Goal: Task Accomplishment & Management: Manage account settings

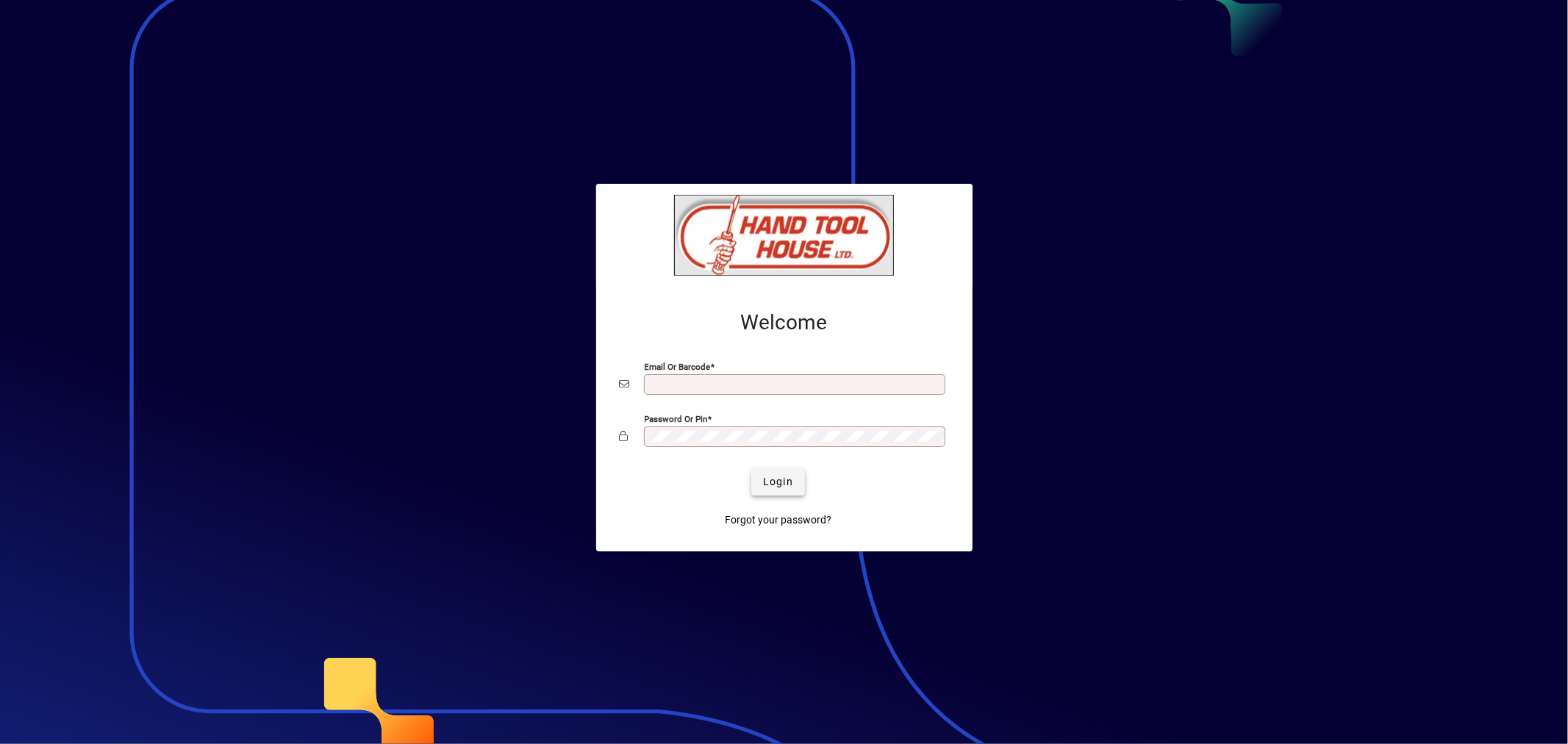
type input "**********"
click at [772, 471] on span "submit" at bounding box center [778, 482] width 54 height 35
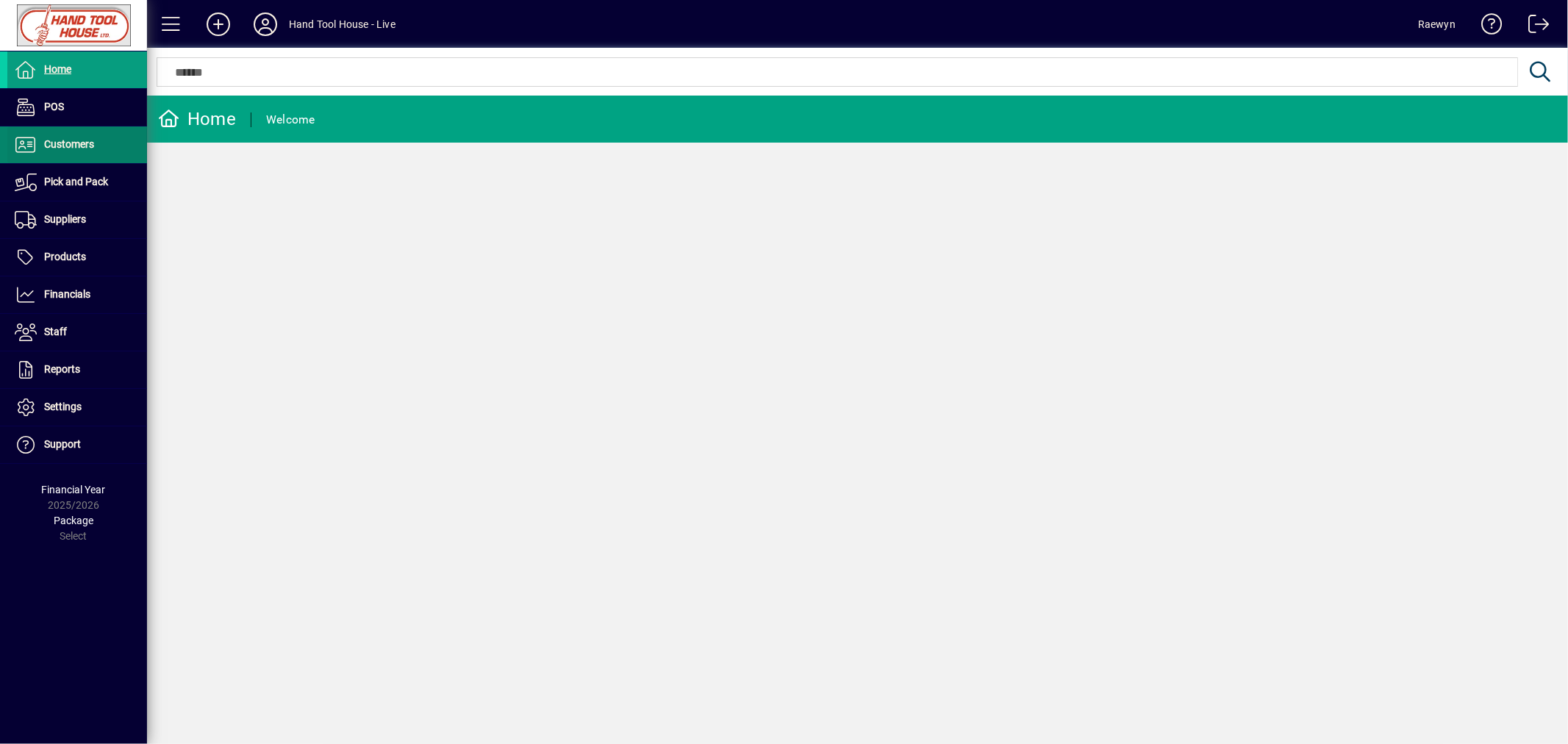
click at [67, 147] on span "Customers" at bounding box center [69, 143] width 50 height 12
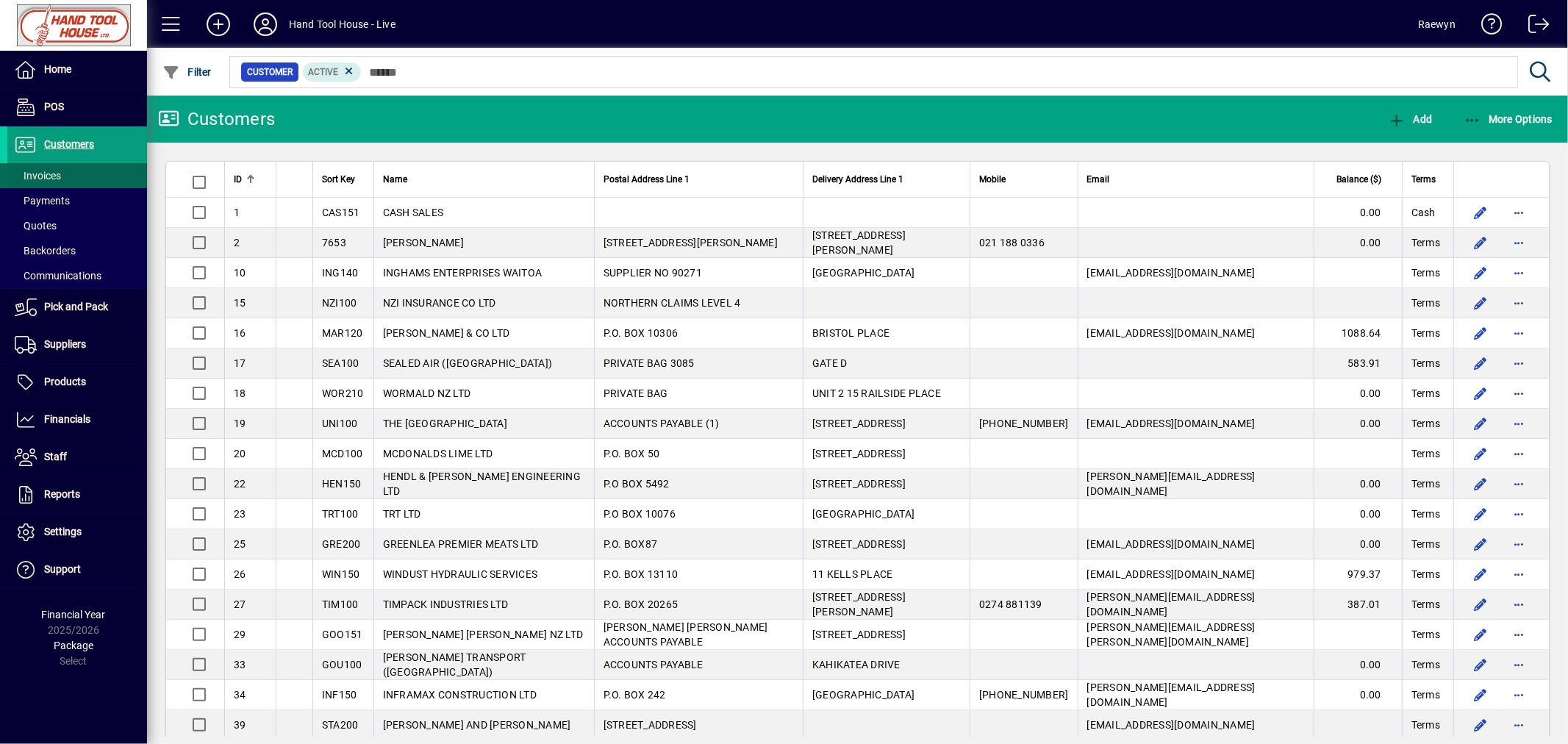
click at [64, 173] on span at bounding box center [77, 176] width 140 height 35
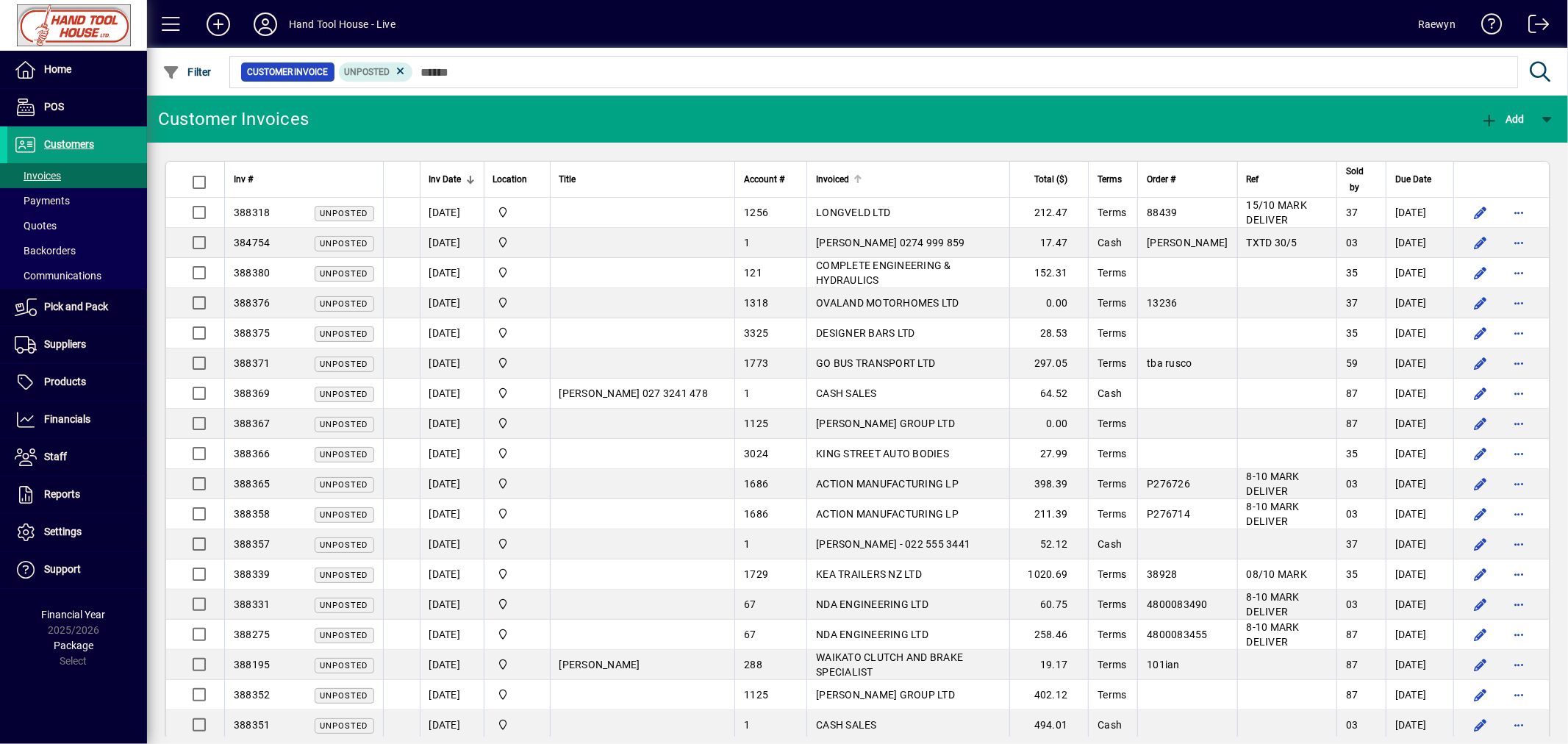
click at [857, 175] on div at bounding box center [858, 176] width 2 height 2
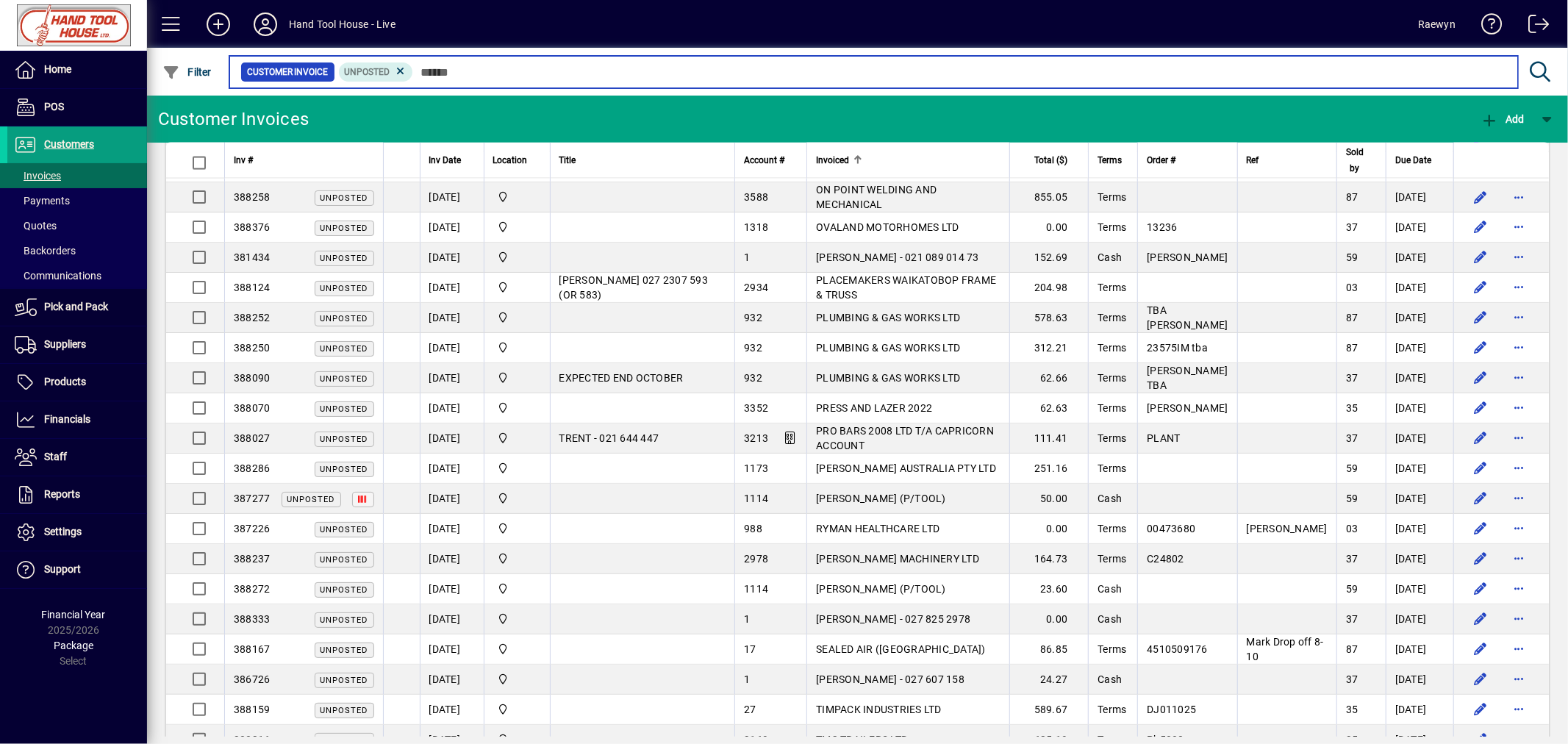
scroll to position [2571, 0]
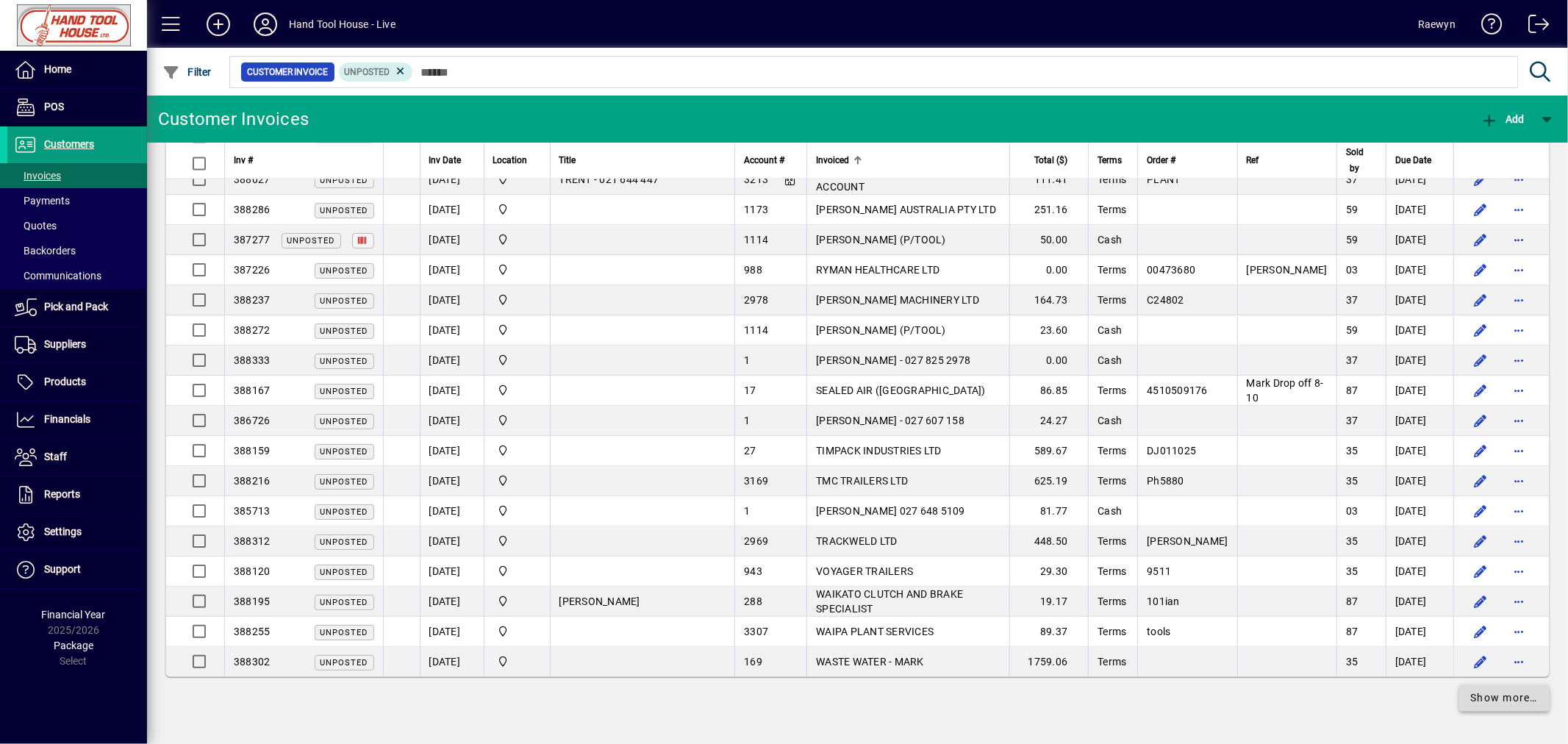
click at [1518, 706] on span at bounding box center [1504, 698] width 91 height 35
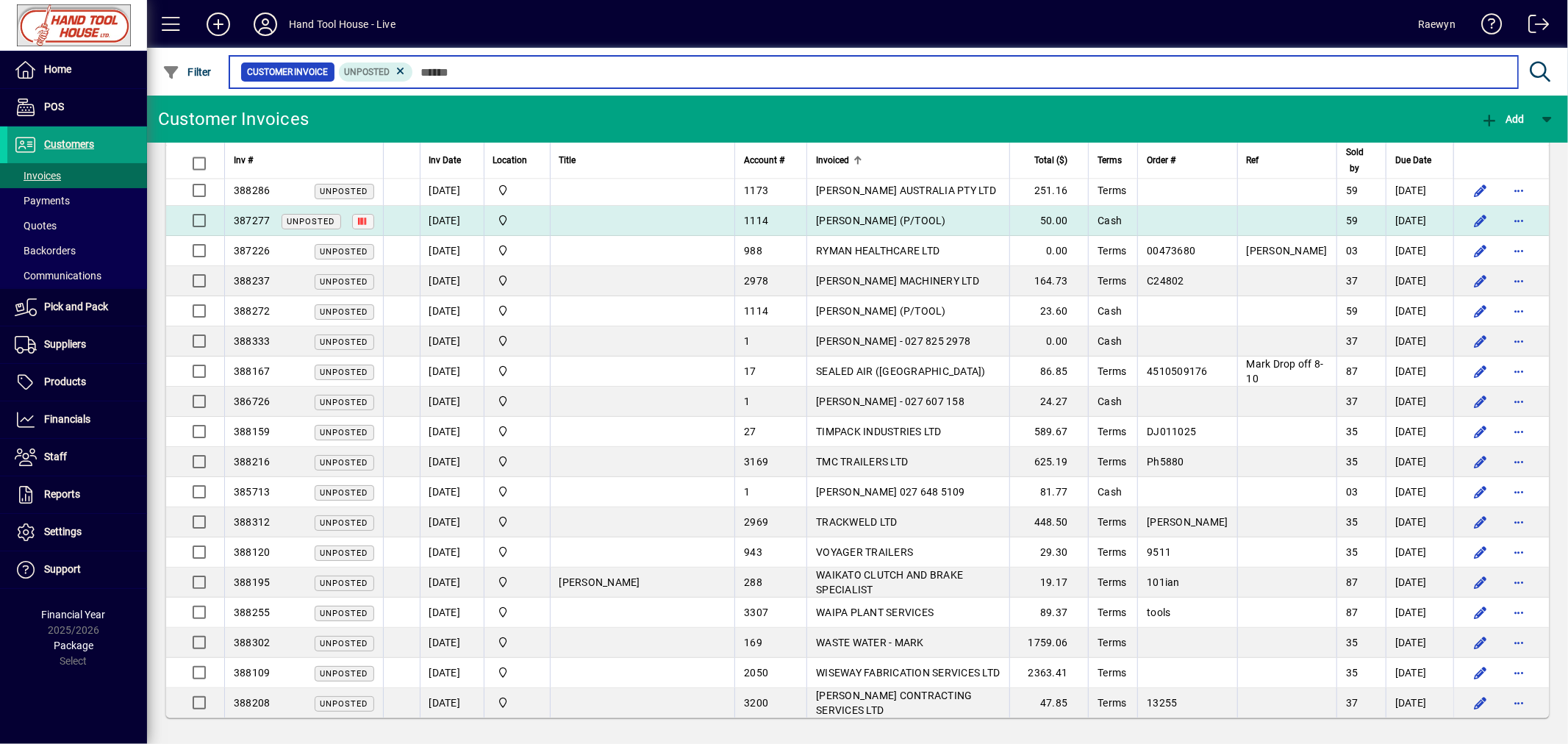
scroll to position [2590, 0]
